Goal: Task Accomplishment & Management: Complete application form

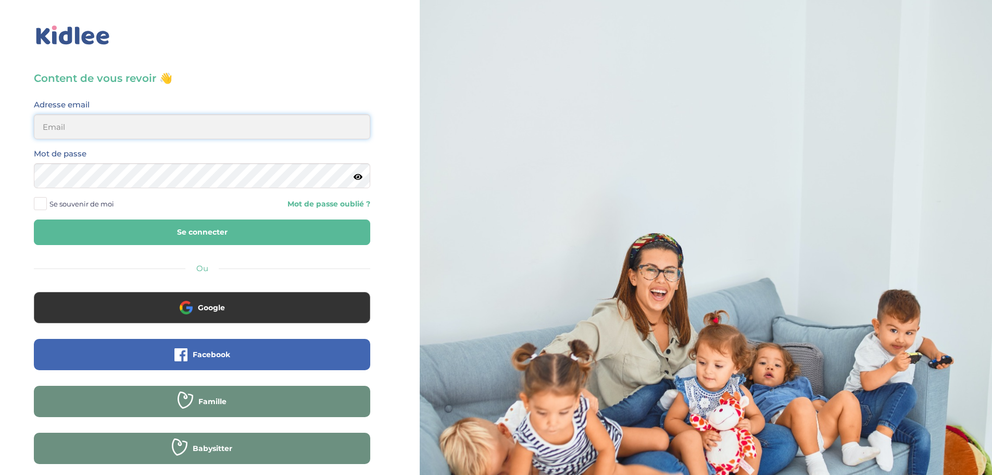
drag, startPoint x: 0, startPoint y: 0, endPoint x: 97, endPoint y: 124, distance: 157.7
click at [96, 114] on input "email" at bounding box center [202, 126] width 337 height 25
click at [180, 128] on input "email" at bounding box center [202, 126] width 337 height 25
type input "linatimsi73@gmail.com"
click at [210, 220] on button "Se connecter" at bounding box center [202, 232] width 337 height 26
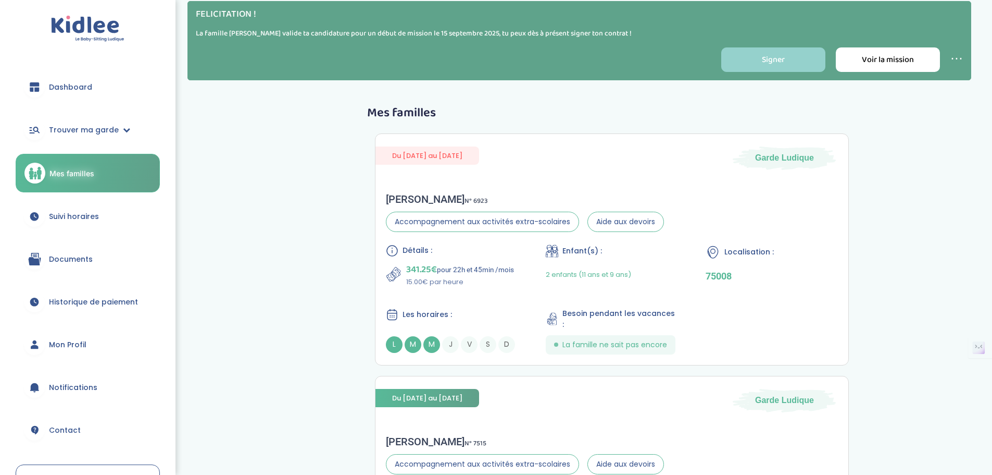
scroll to position [5, 0]
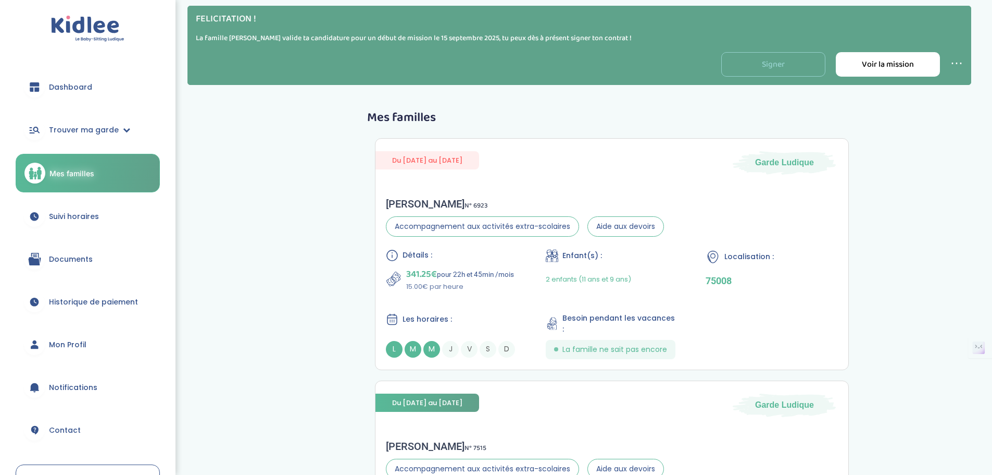
click at [769, 62] on link "Signer" at bounding box center [774, 64] width 104 height 24
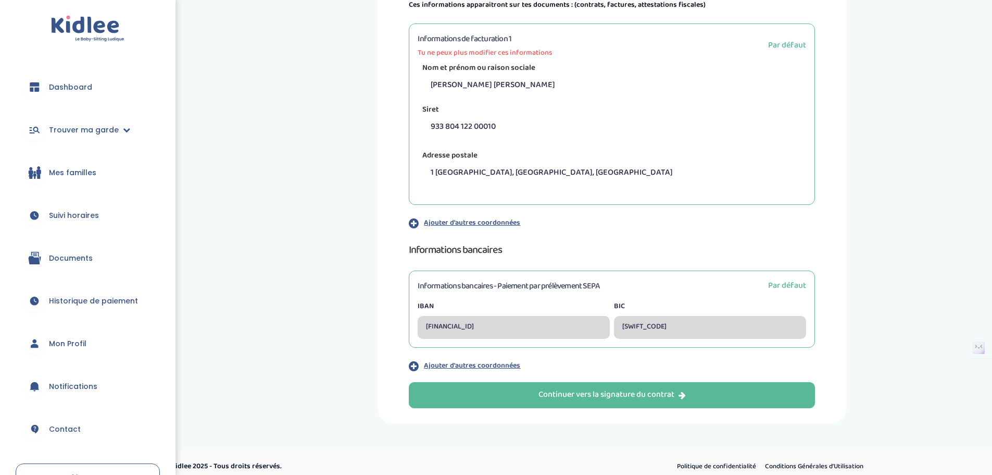
scroll to position [233, 0]
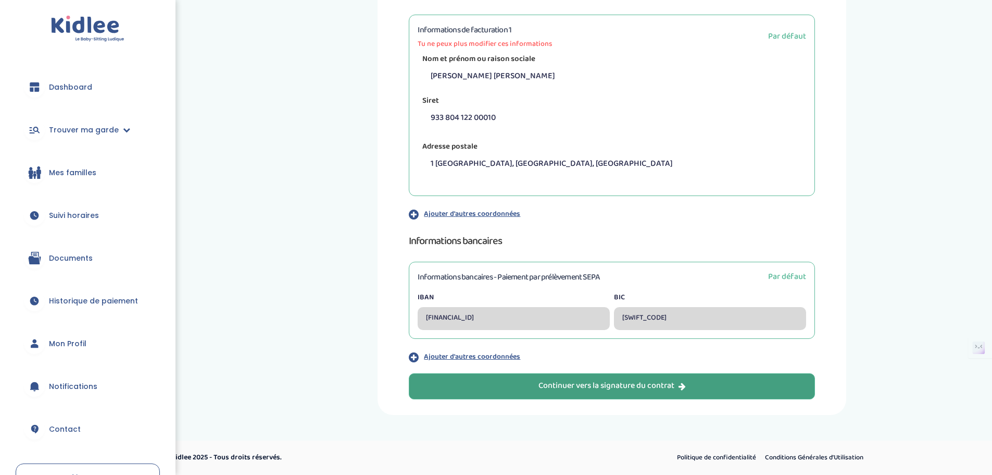
click at [636, 386] on div "Continuer vers la signature du contrat" at bounding box center [612, 386] width 147 height 12
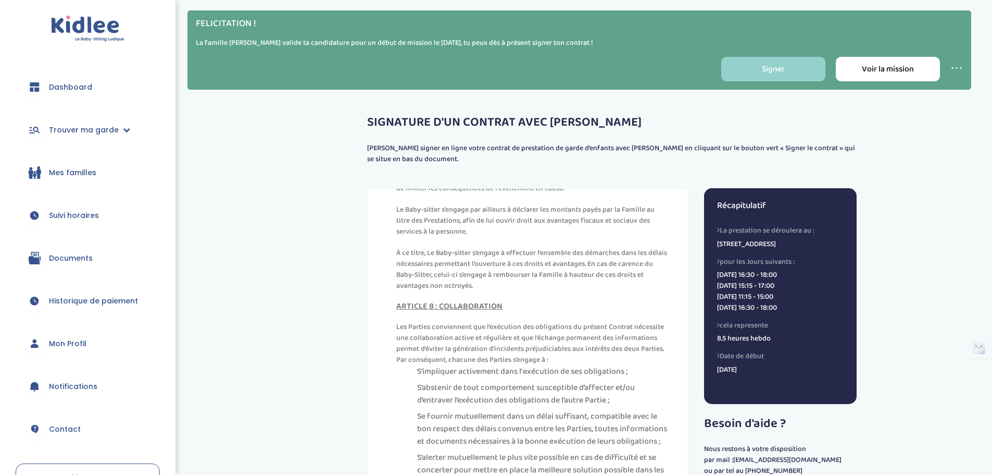
scroll to position [3438, 0]
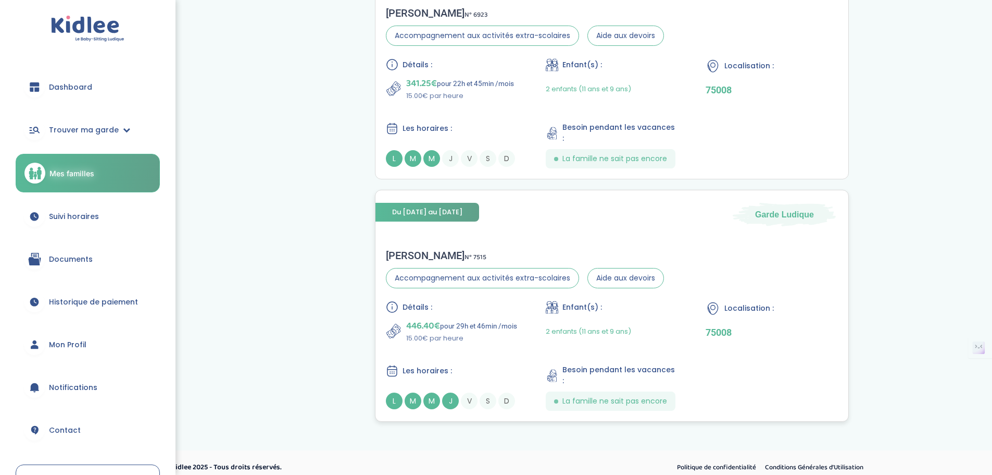
scroll to position [148, 0]
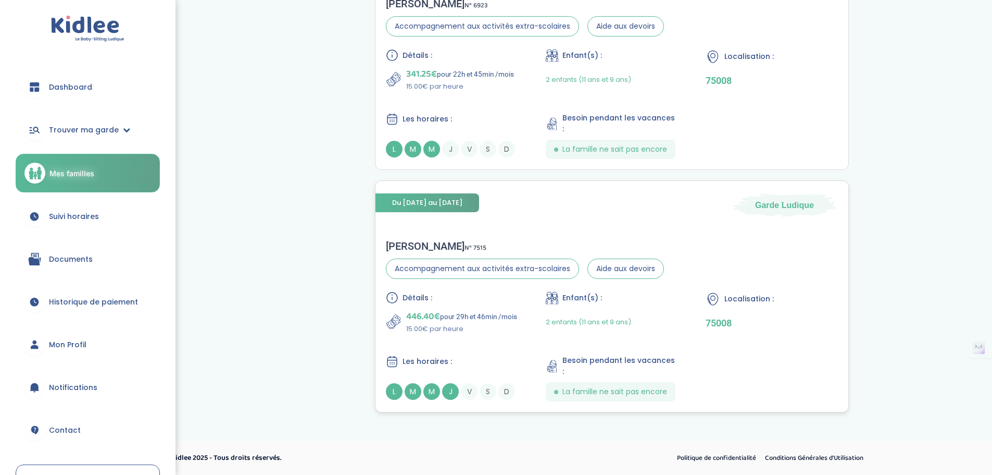
click at [399, 359] on div "Les horaires :" at bounding box center [452, 361] width 133 height 13
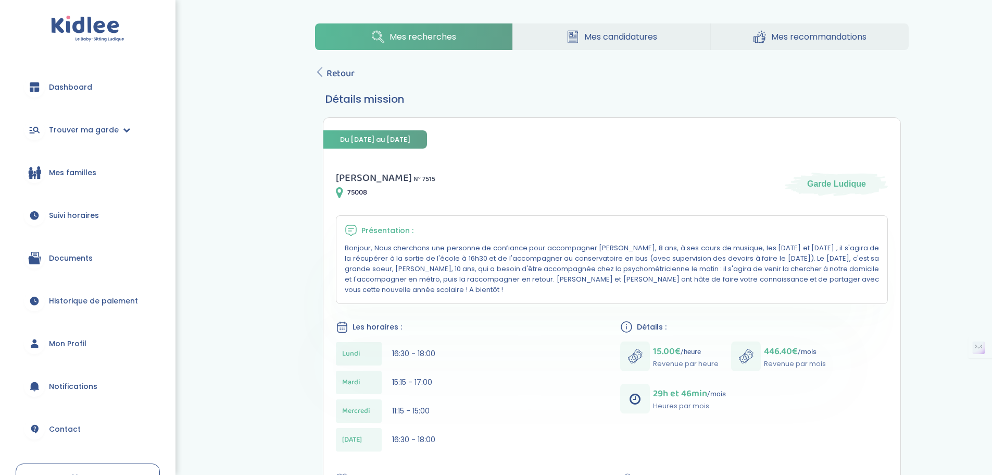
drag, startPoint x: 66, startPoint y: 80, endPoint x: 68, endPoint y: 85, distance: 6.1
click at [66, 80] on link "Dashboard" at bounding box center [88, 87] width 144 height 38
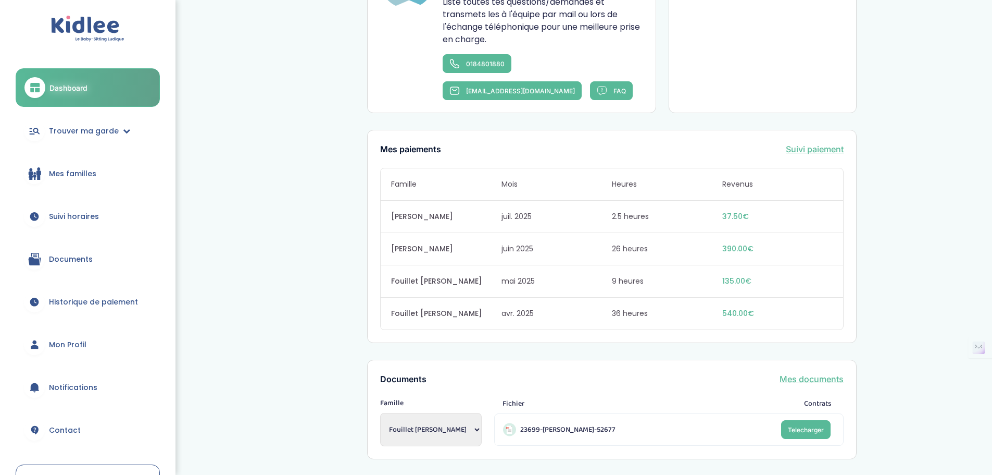
scroll to position [683, 0]
